Goal: Use online tool/utility: Use online tool/utility

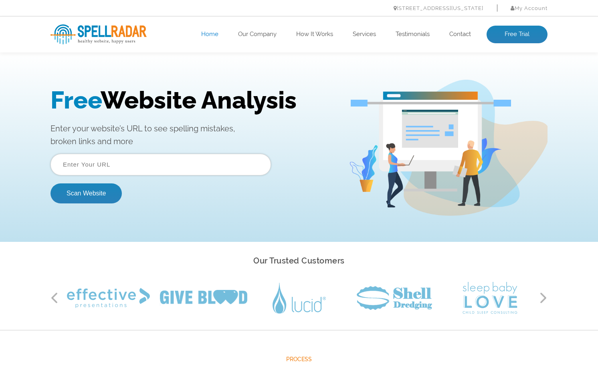
click at [61, 97] on span "Free" at bounding box center [75, 100] width 50 height 28
click at [110, 163] on input "text" at bounding box center [160, 165] width 220 height 22
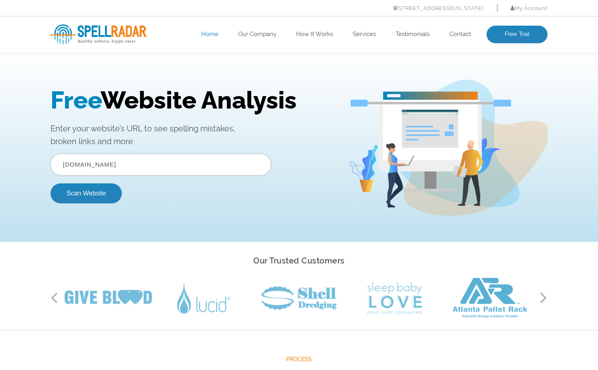
click at [97, 167] on input "[DOMAIN_NAME]" at bounding box center [160, 165] width 220 height 22
click at [97, 167] on input "presidentband.com" at bounding box center [160, 165] width 220 height 22
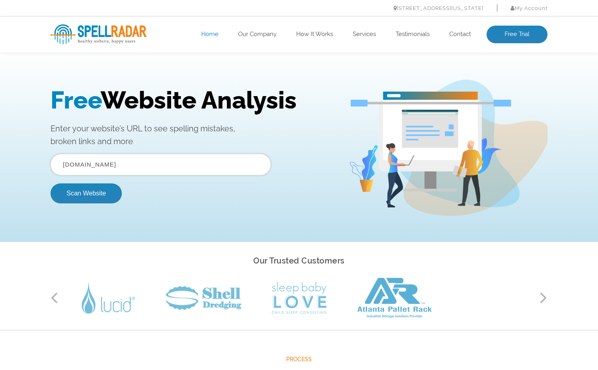
type input "daltonsutton.com"
click at [50, 184] on button "Scan Website" at bounding box center [85, 194] width 71 height 20
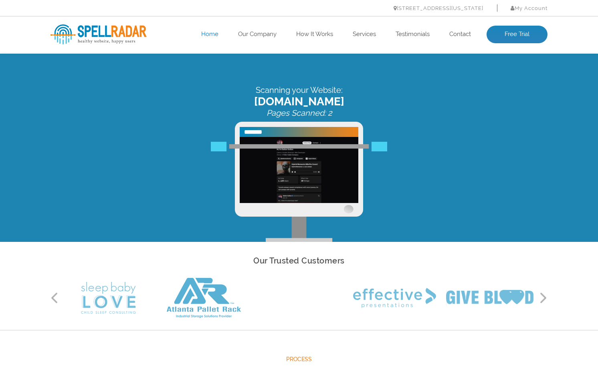
click at [33, 30] on div "healthy website. happy users. Home Our Company How It Works Services Testimonia…" at bounding box center [299, 34] width 598 height 36
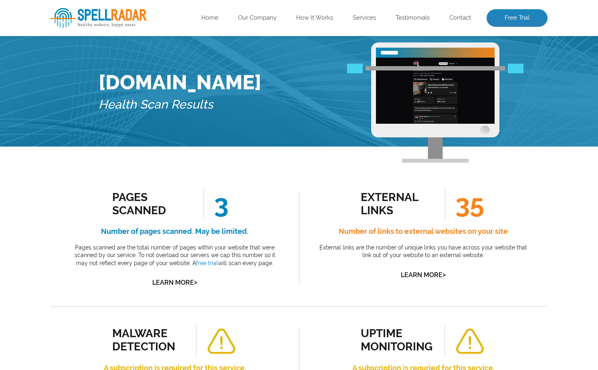
scroll to position [24, 0]
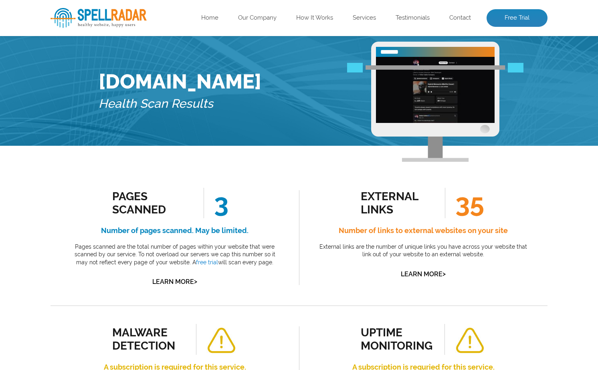
click at [223, 202] on span "3" at bounding box center [216, 203] width 25 height 30
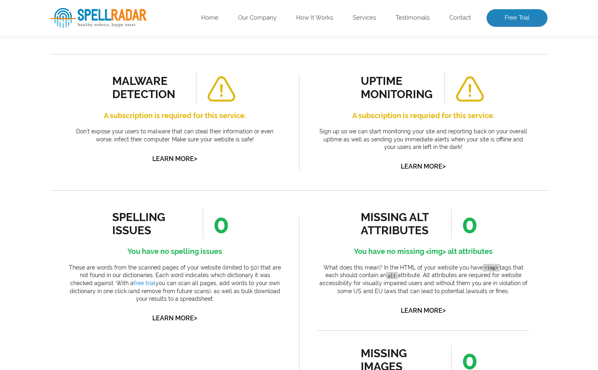
scroll to position [274, 0]
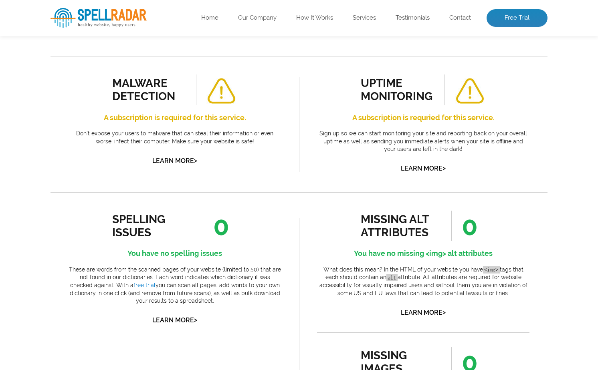
click at [52, 91] on div "malware detection A subscription is required for this service. Don’t expose you…" at bounding box center [174, 124] width 248 height 136
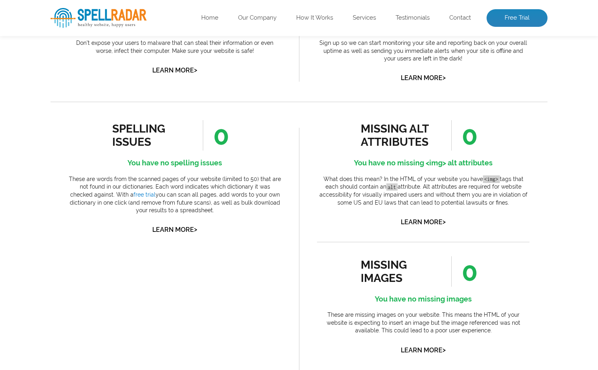
scroll to position [379, 0]
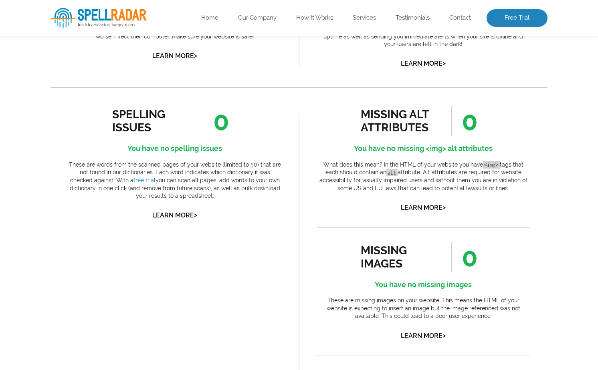
click at [158, 116] on div "spelling issues" at bounding box center [148, 121] width 73 height 26
click at [184, 177] on p "These are words from the scanned pages of your website (limited to 50) that are…" at bounding box center [175, 180] width 212 height 39
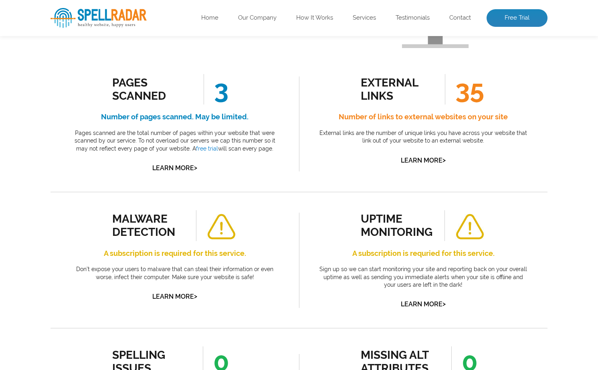
scroll to position [143, 0]
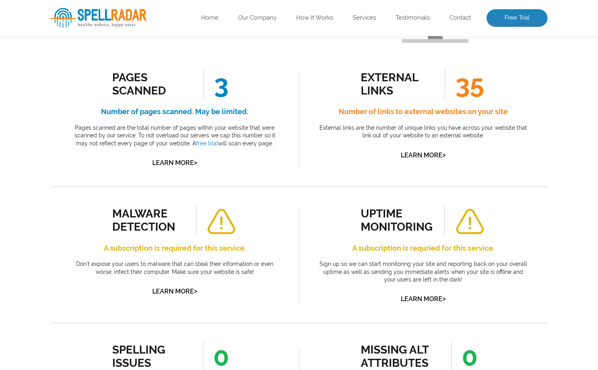
click at [55, 102] on div "Pages Scanned 3 Number of pages scanned. May be limited. Pages scanned are the …" at bounding box center [174, 119] width 248 height 136
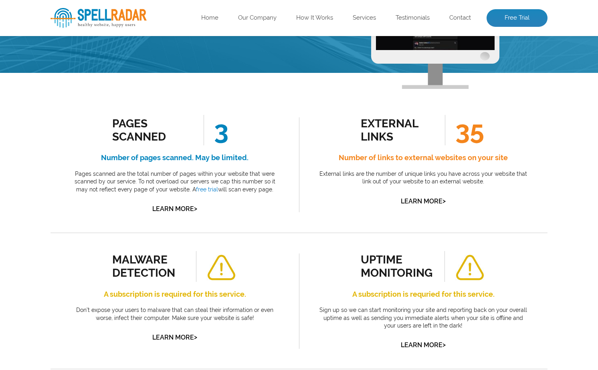
scroll to position [96, 0]
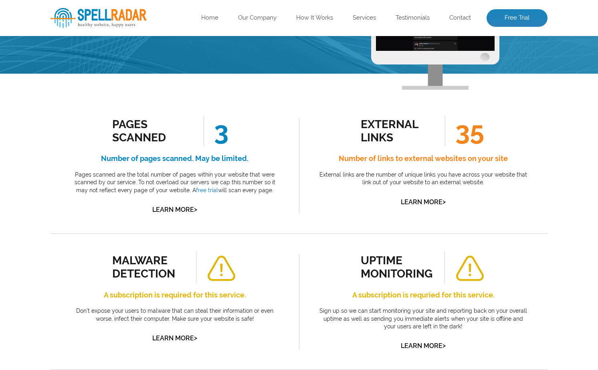
click at [167, 185] on p "Pages scanned are the total number of pages within your website that were scann…" at bounding box center [175, 183] width 212 height 24
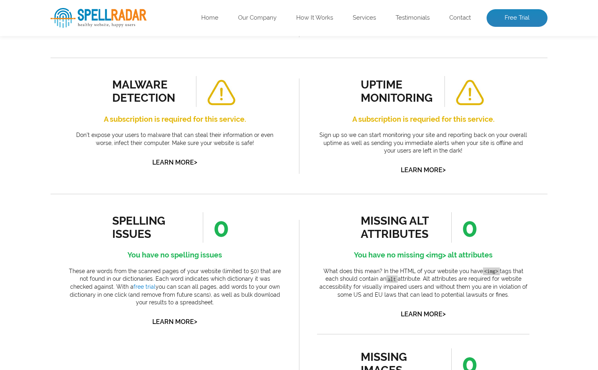
scroll to position [382, 0]
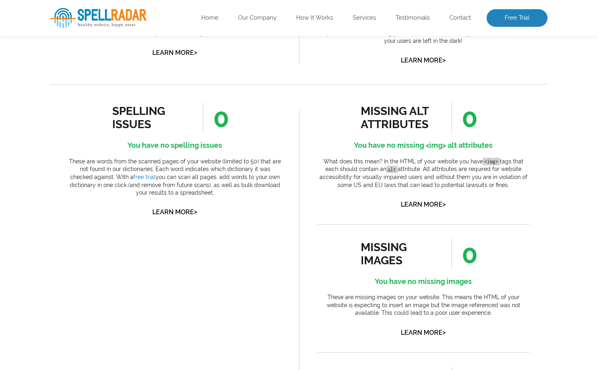
click at [144, 129] on div "spelling issues" at bounding box center [148, 118] width 73 height 26
